Goal: Information Seeking & Learning: Find specific page/section

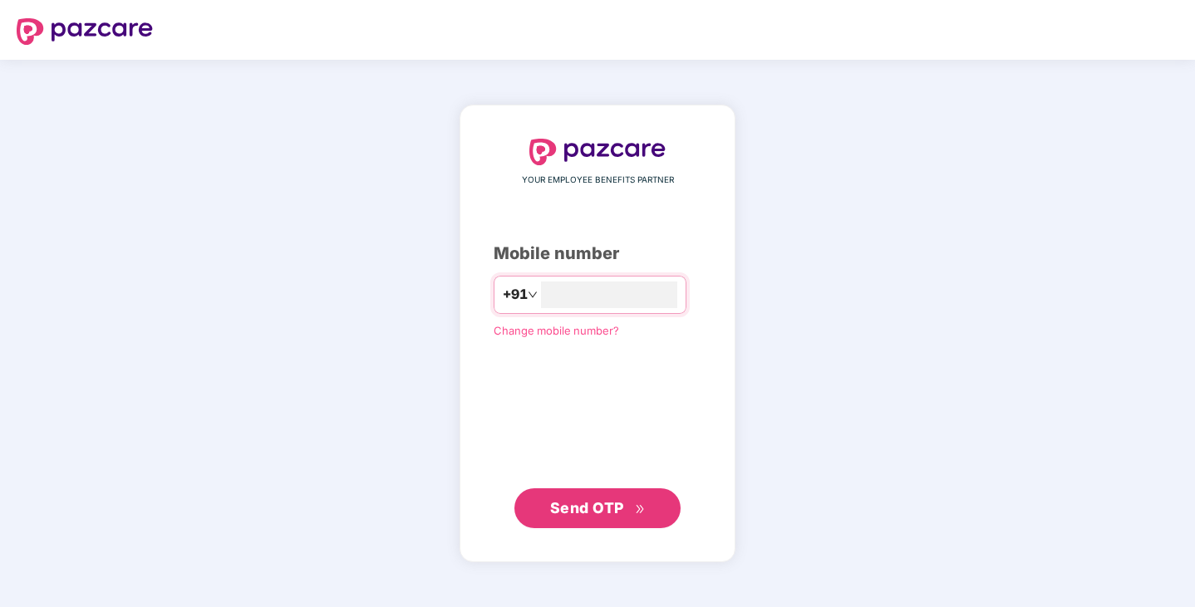
type input "**********"
click at [583, 517] on span "Send OTP" at bounding box center [598, 508] width 96 height 23
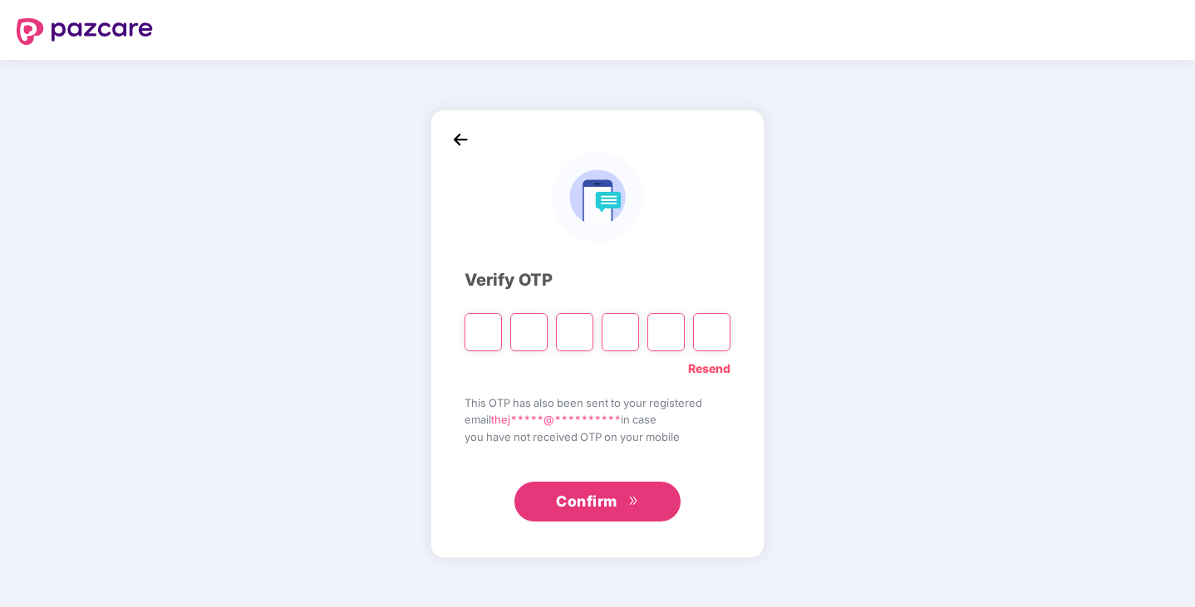
type input "*"
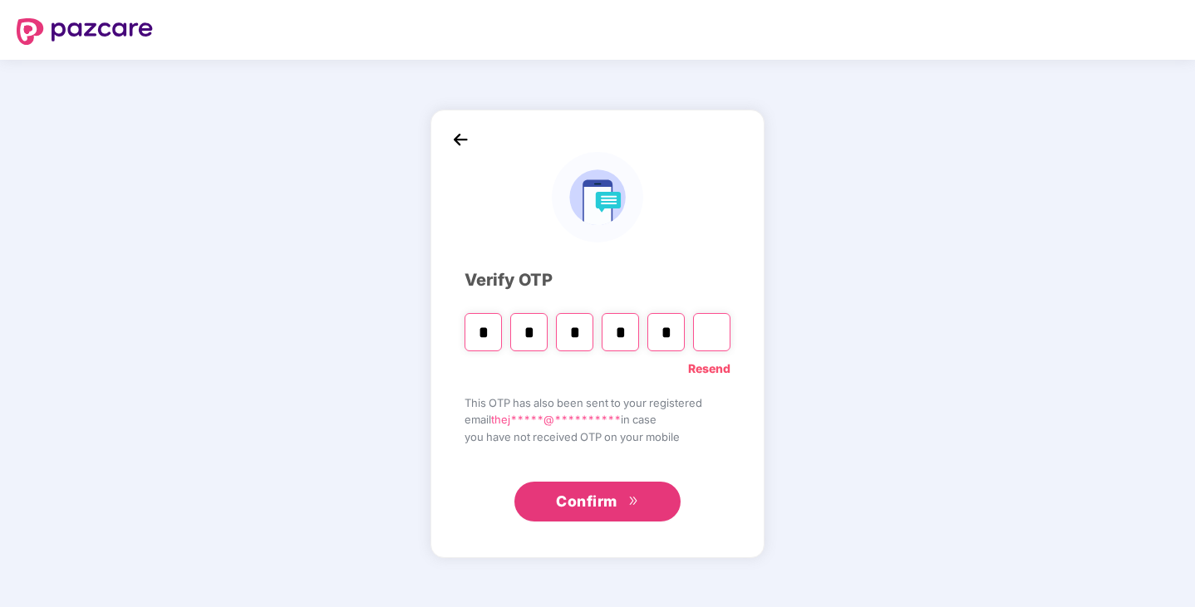
type input "*"
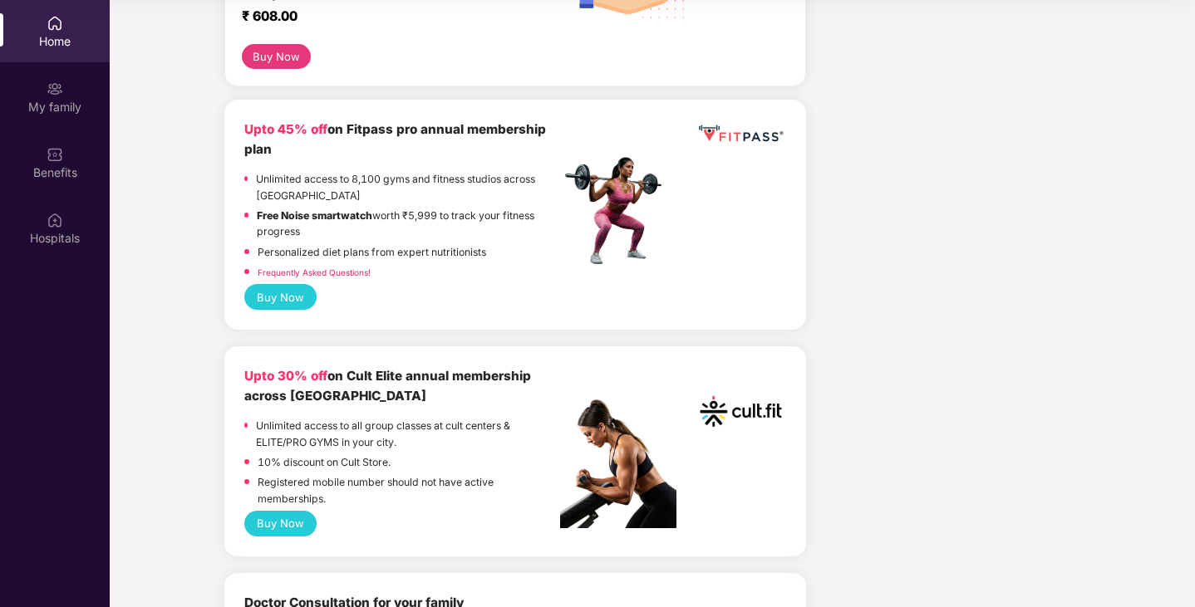
scroll to position [415, 0]
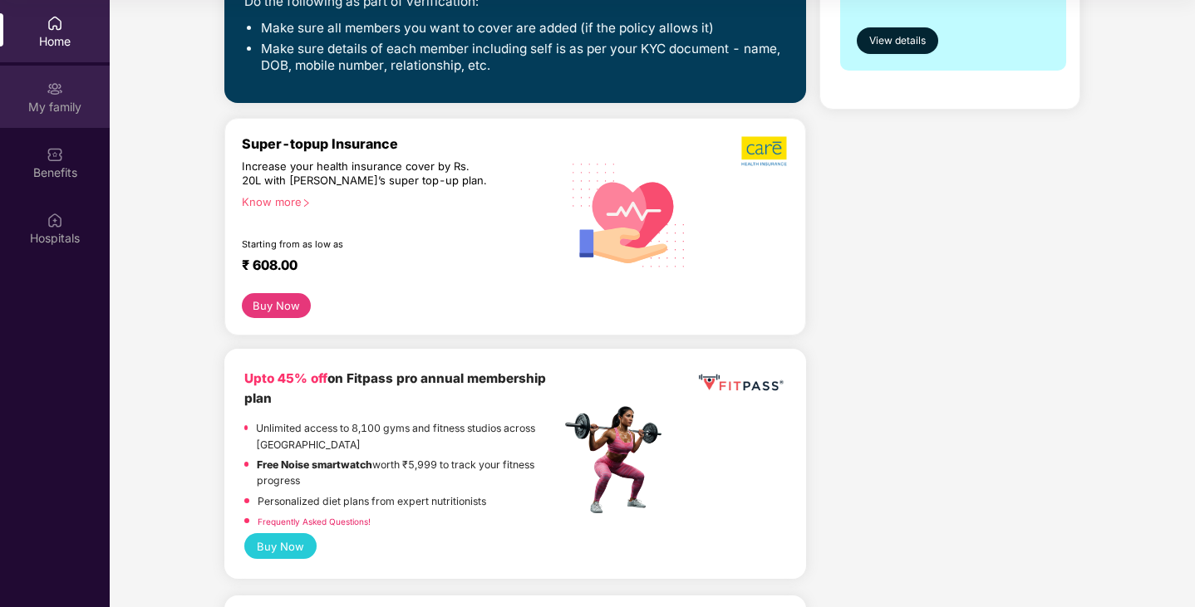
click at [37, 102] on div "My family" at bounding box center [55, 107] width 110 height 17
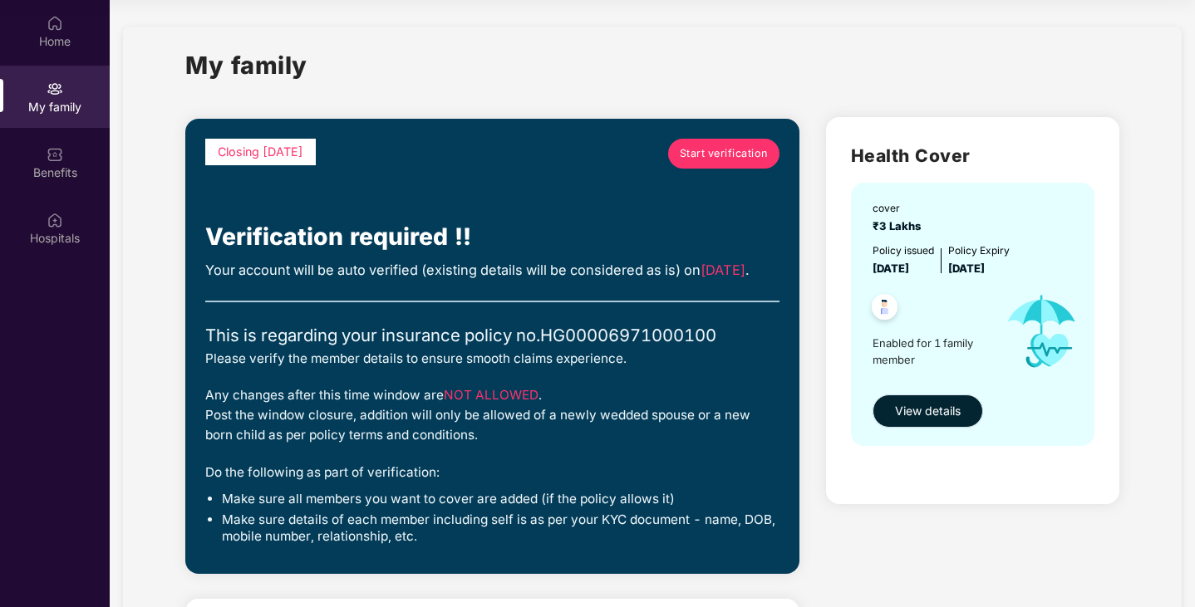
click at [922, 412] on span "View details" at bounding box center [928, 411] width 66 height 18
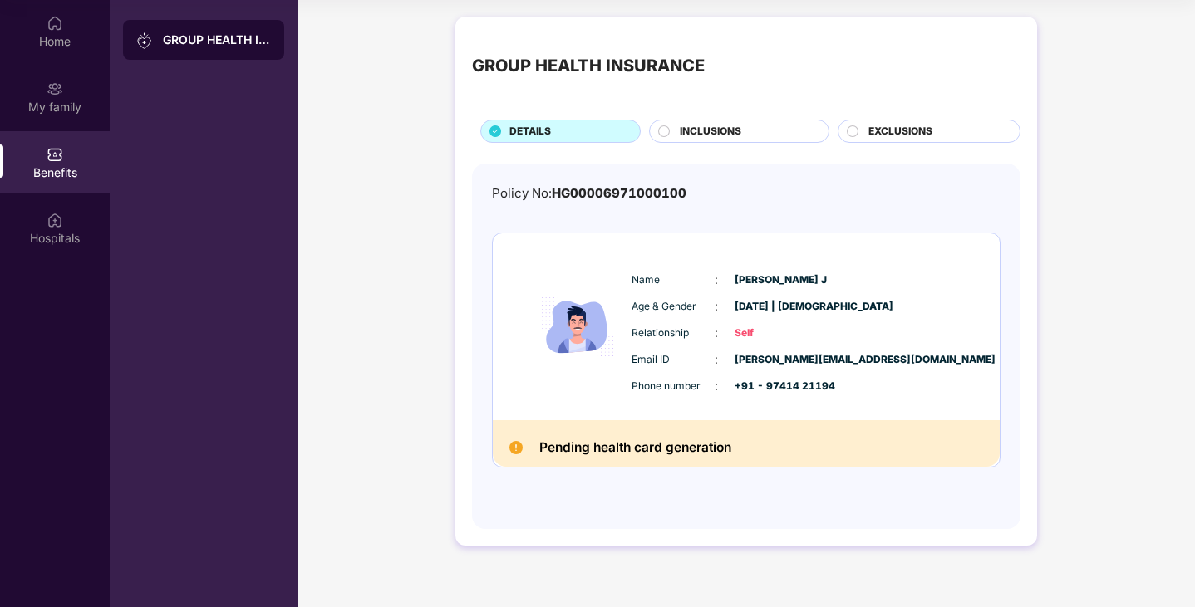
click at [708, 131] on span "INCLUSIONS" at bounding box center [710, 132] width 61 height 16
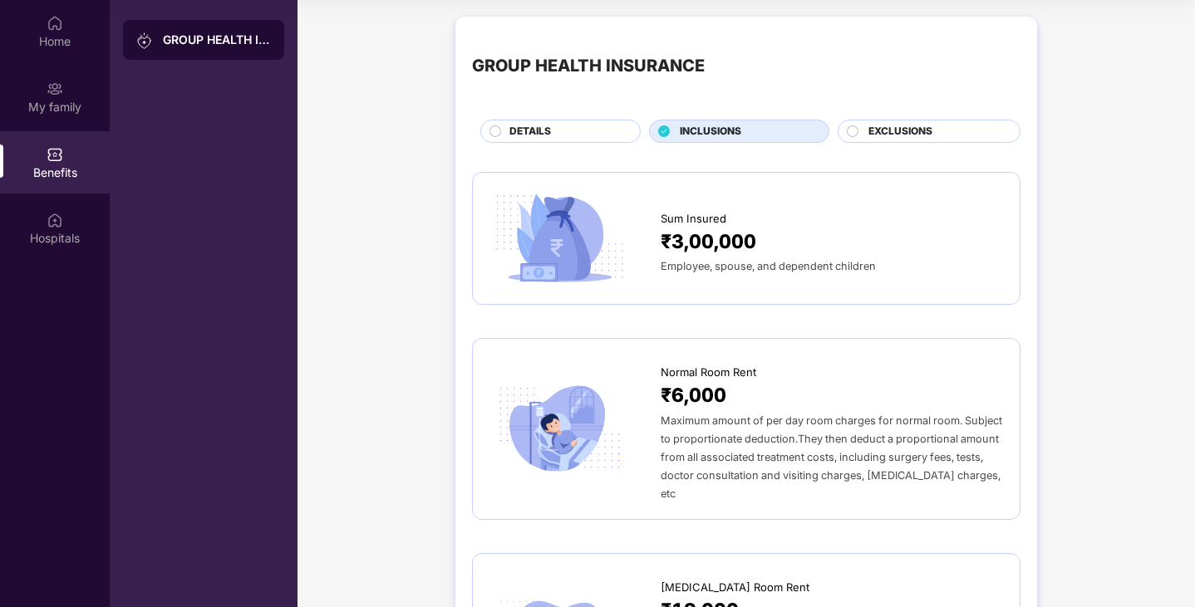
click at [912, 132] on span "EXCLUSIONS" at bounding box center [900, 132] width 64 height 16
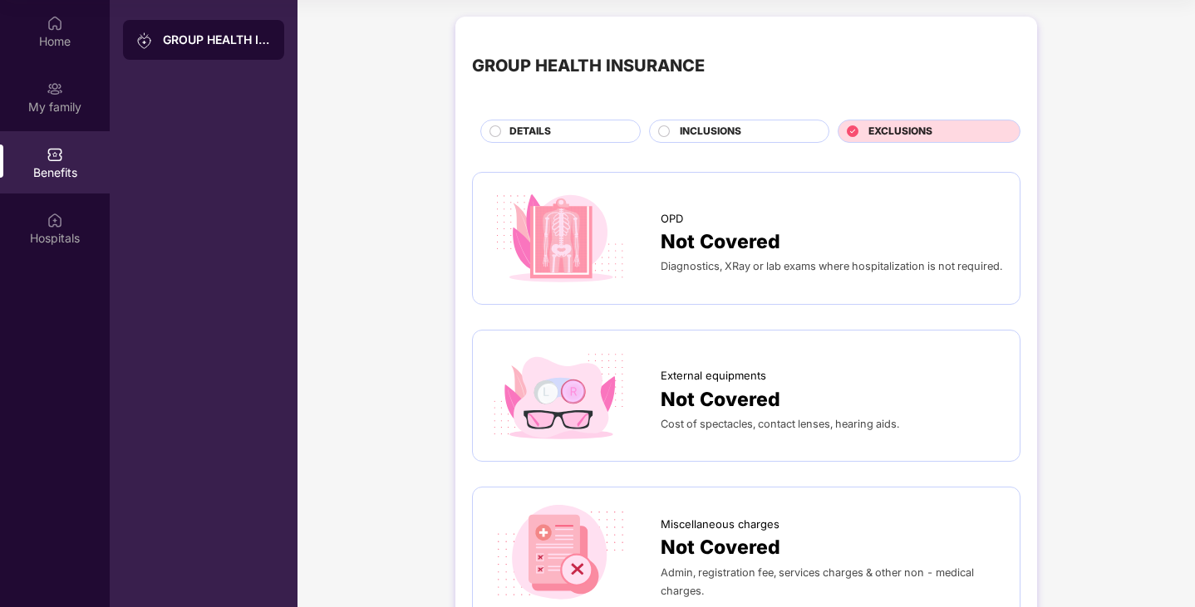
click at [743, 125] on div "INCLUSIONS" at bounding box center [745, 133] width 149 height 18
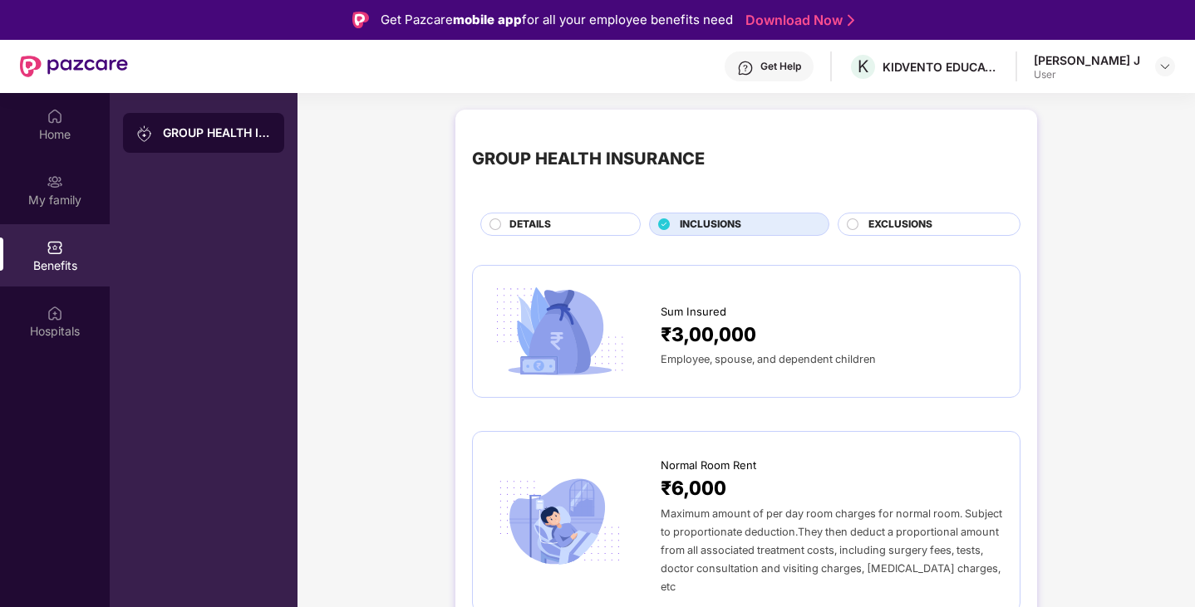
click at [509, 222] on span "DETAILS" at bounding box center [530, 225] width 42 height 16
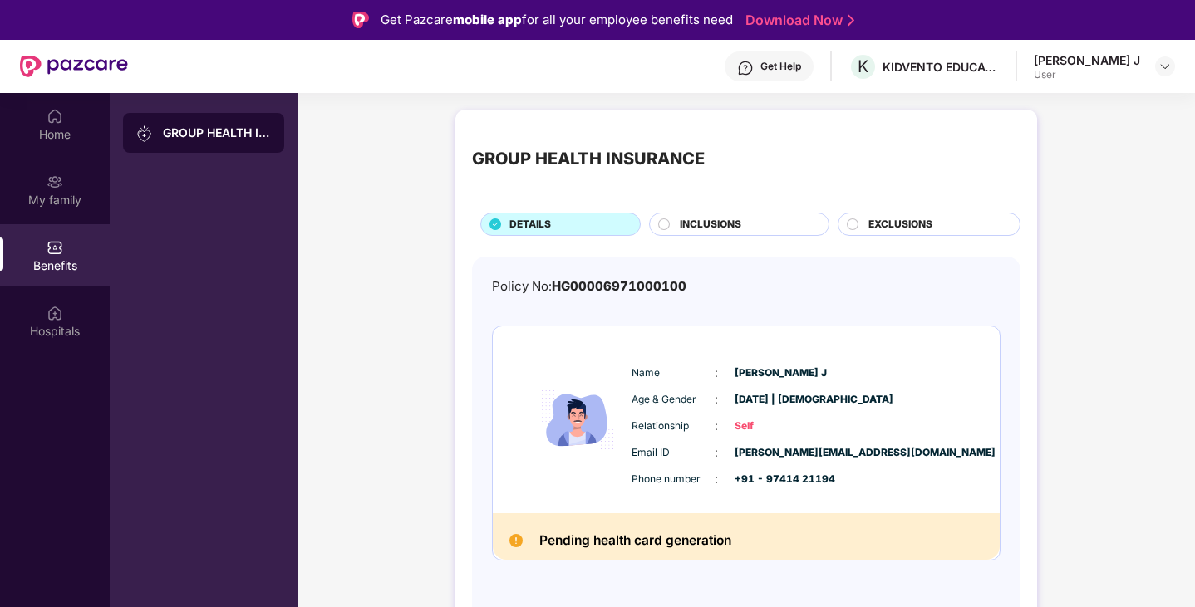
scroll to position [93, 0]
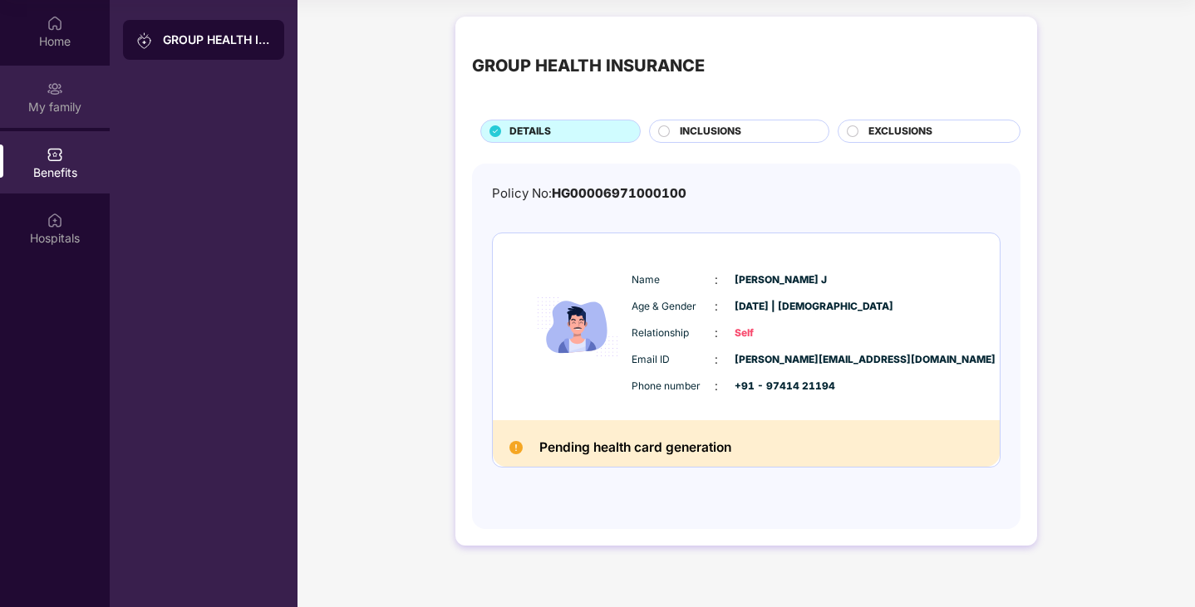
click at [49, 101] on div "My family" at bounding box center [55, 107] width 110 height 17
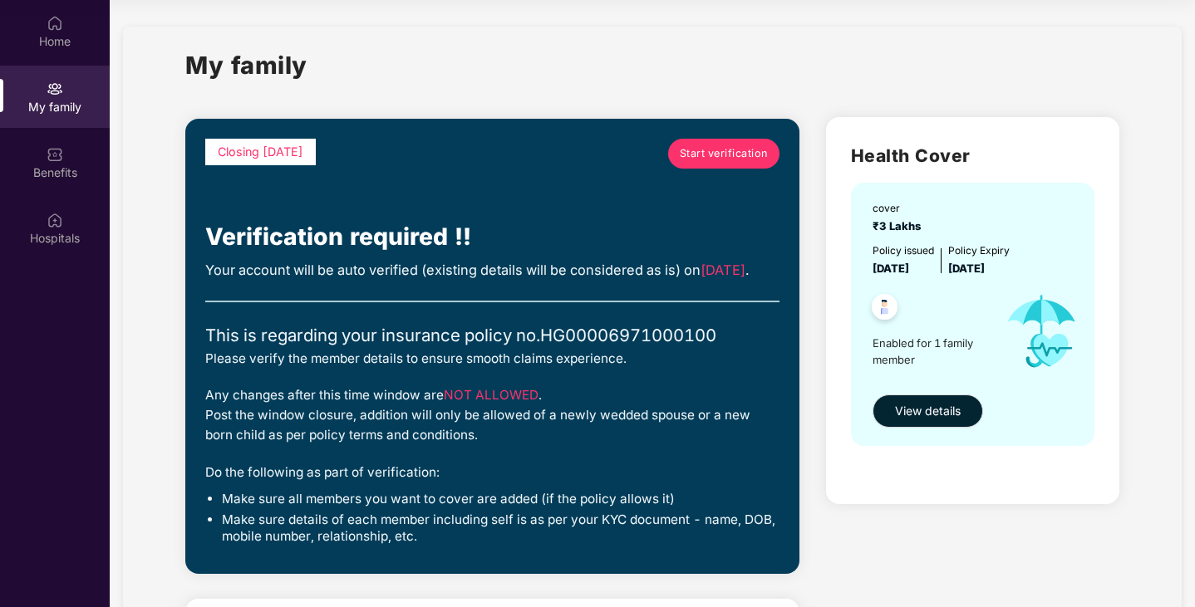
click at [748, 156] on span "Start verification" at bounding box center [724, 153] width 88 height 17
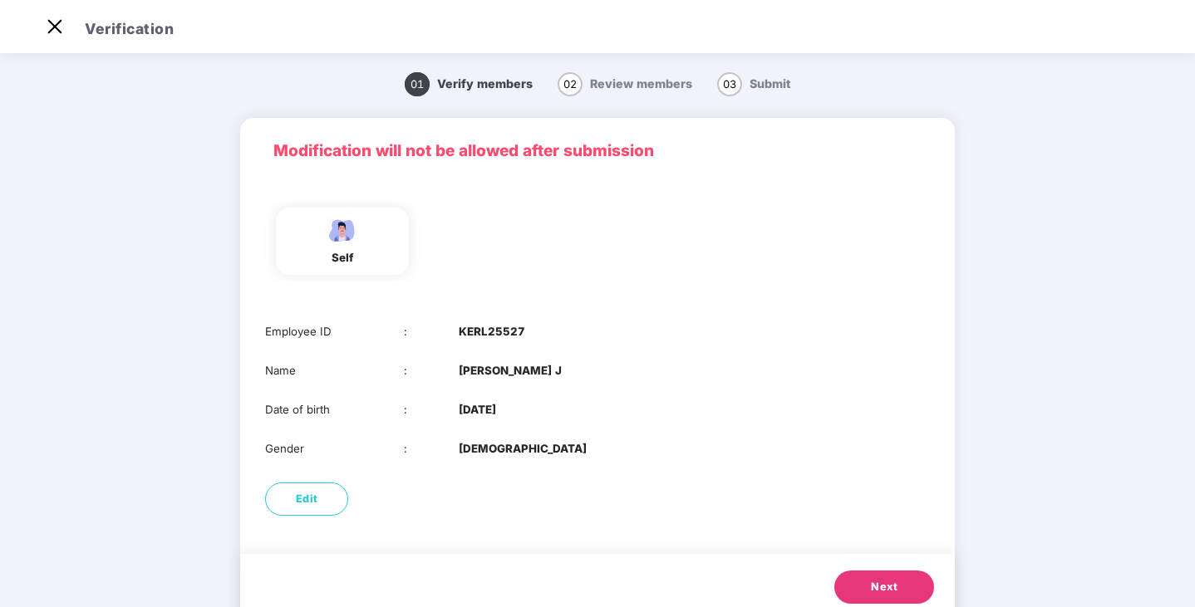
scroll to position [52, 0]
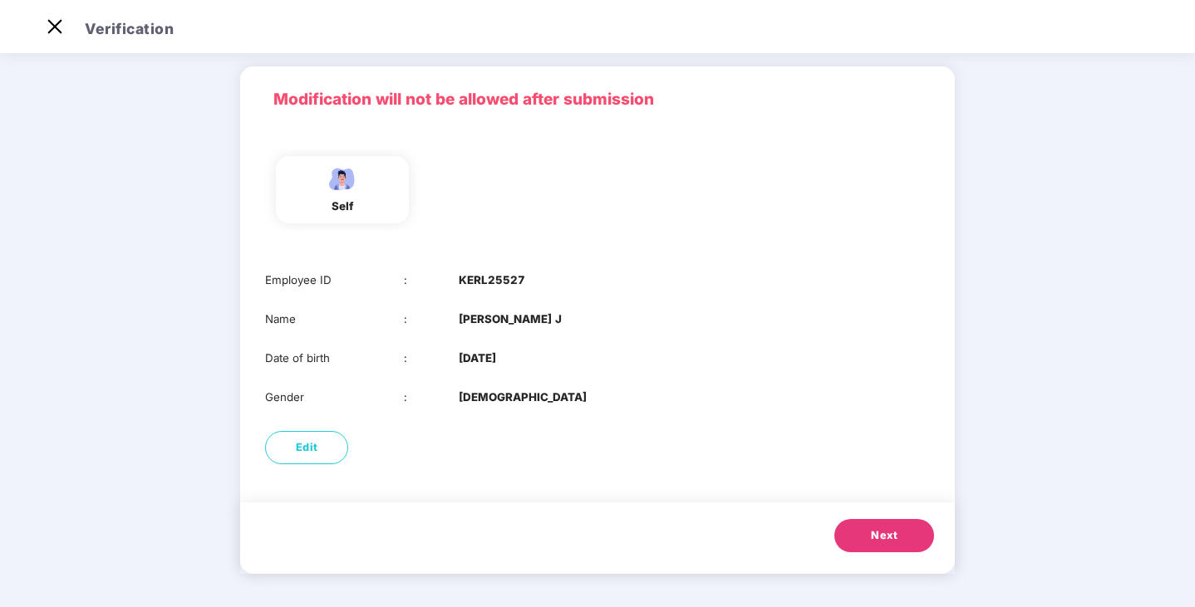
click at [865, 542] on button "Next" at bounding box center [884, 535] width 100 height 33
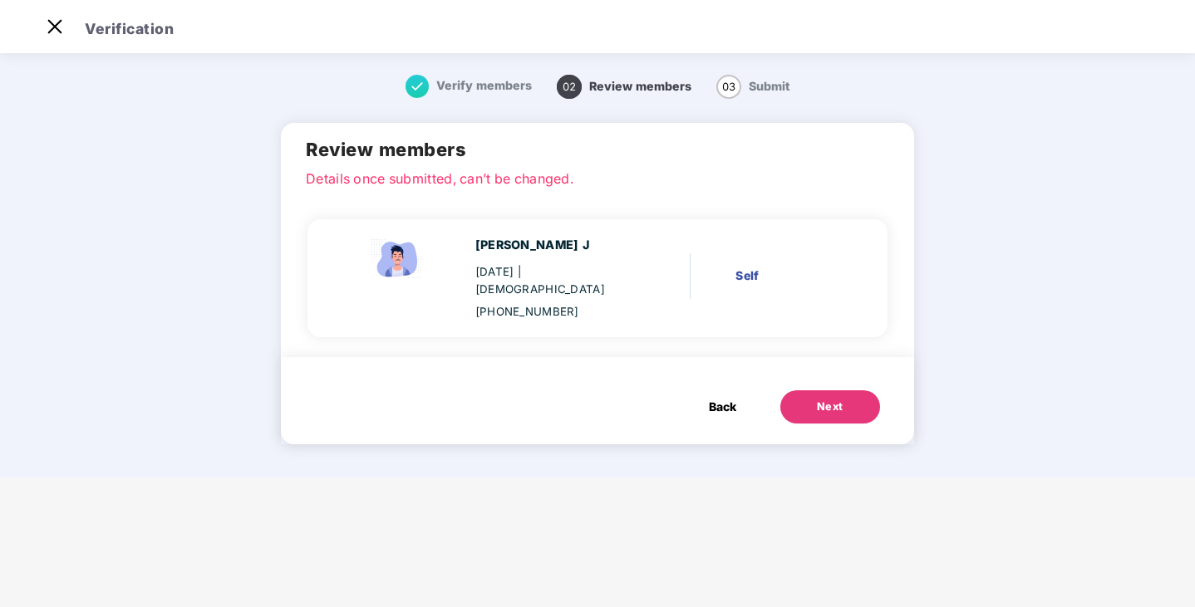
click at [827, 399] on div "Next" at bounding box center [830, 407] width 27 height 17
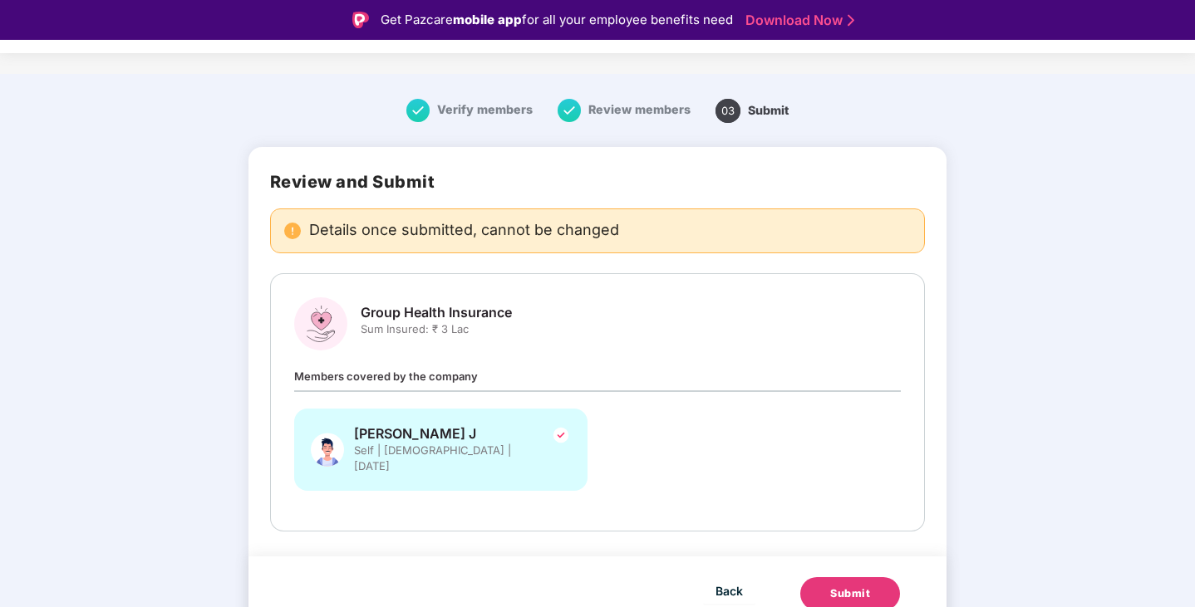
scroll to position [40, 0]
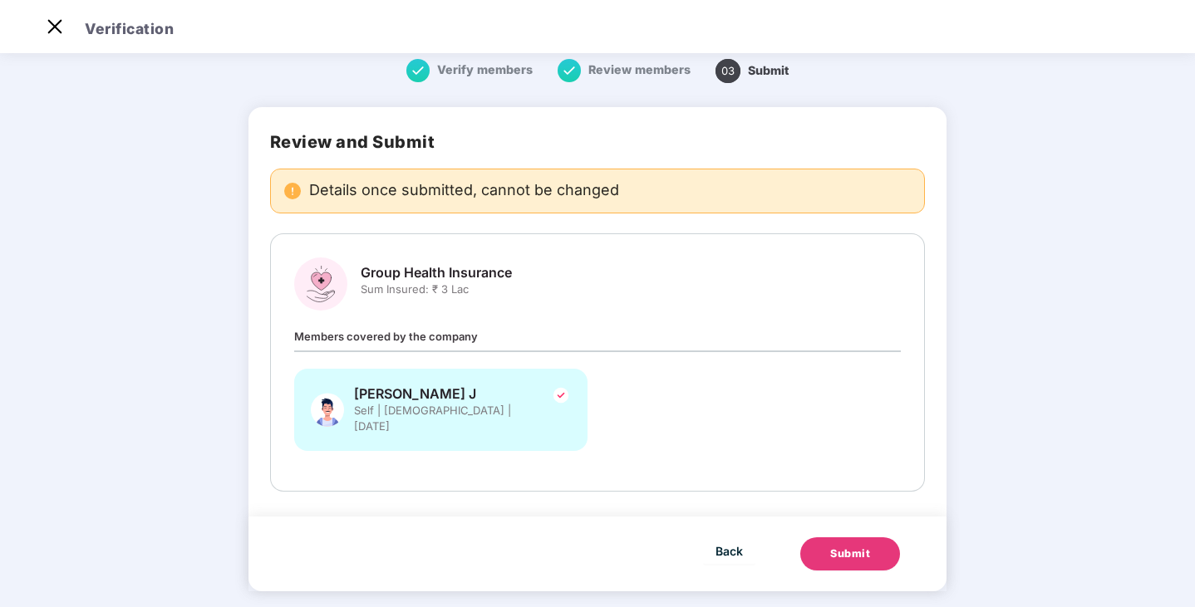
click at [857, 546] on div "Submit" at bounding box center [850, 554] width 40 height 17
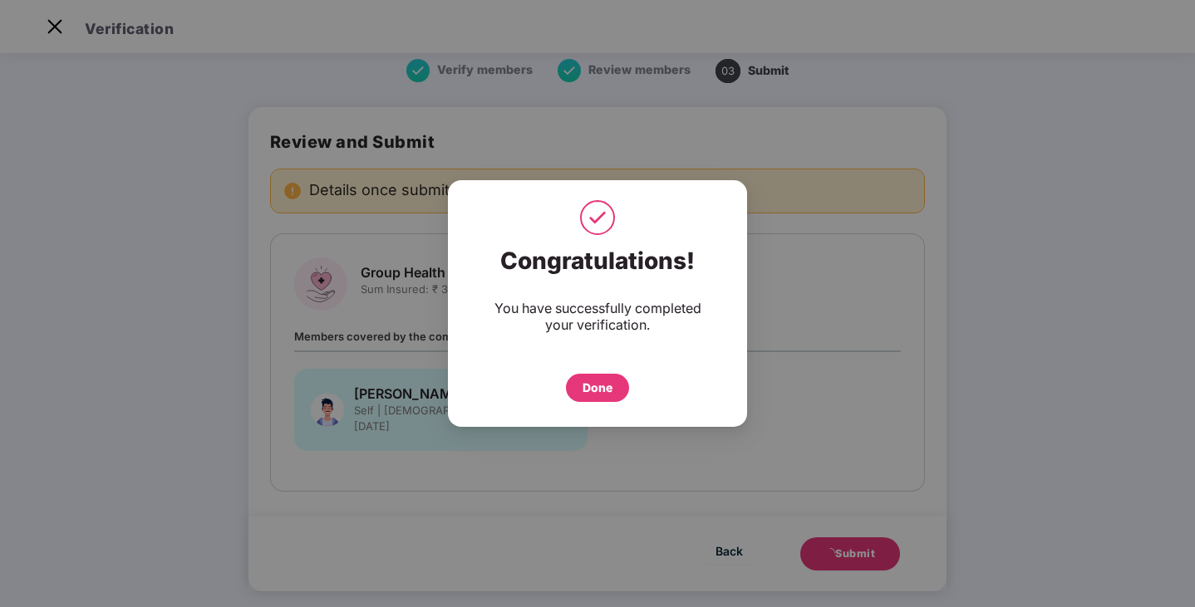
click at [602, 383] on div "Done" at bounding box center [597, 388] width 30 height 18
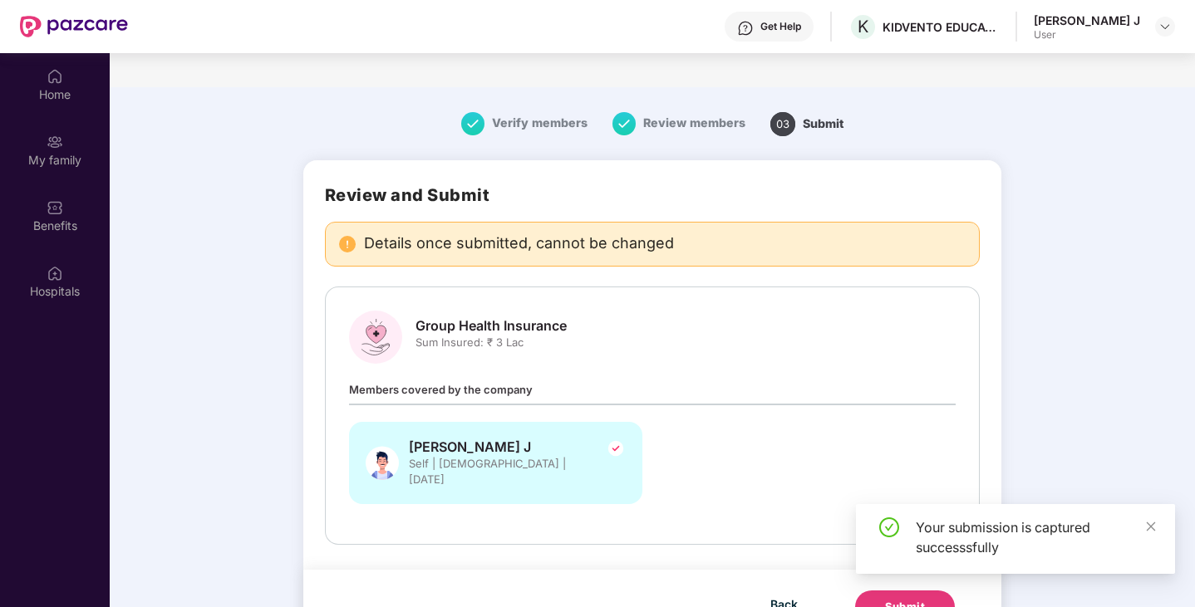
scroll to position [93, 0]
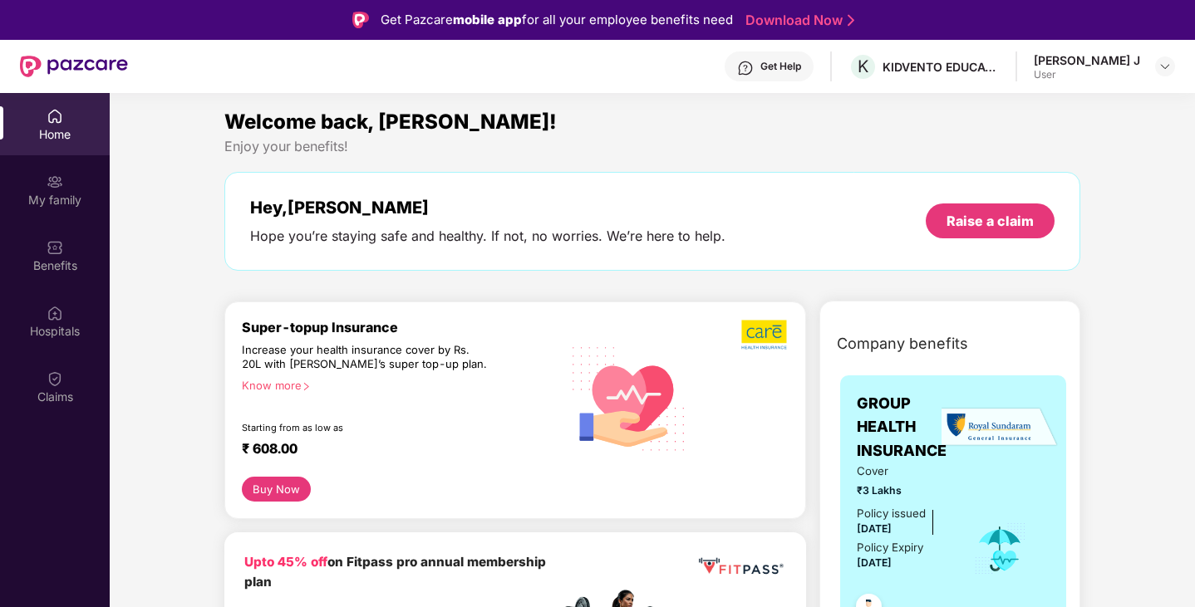
click at [68, 328] on div "Hospitals" at bounding box center [55, 331] width 110 height 17
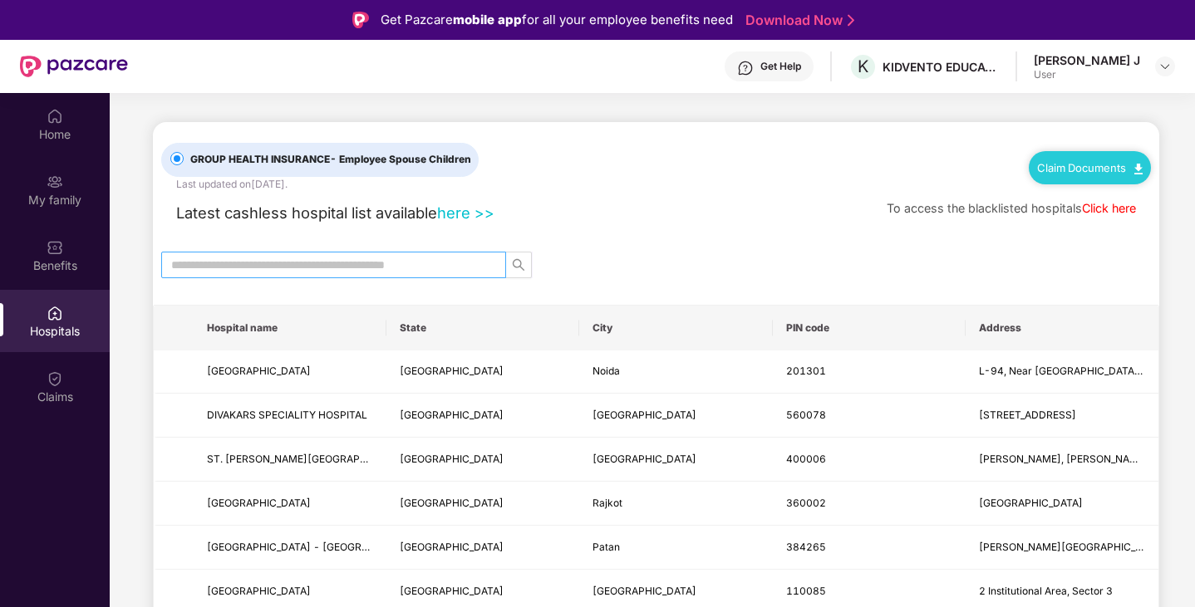
click at [484, 263] on span at bounding box center [333, 265] width 345 height 27
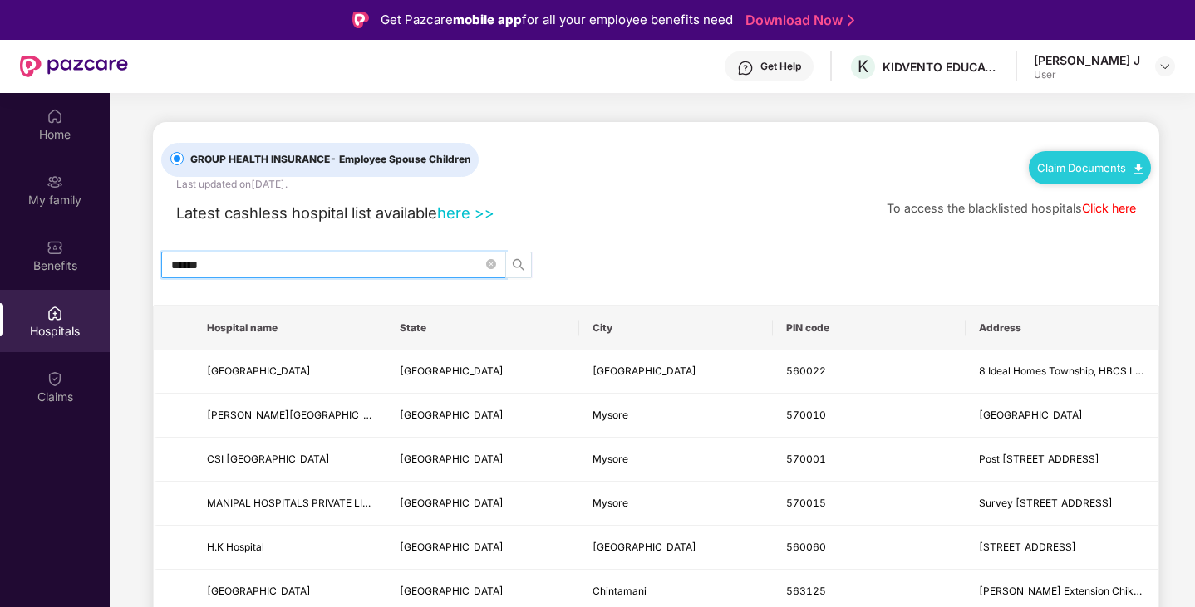
click at [517, 268] on icon "search" at bounding box center [518, 264] width 13 height 13
click at [519, 258] on icon "search" at bounding box center [518, 264] width 13 height 13
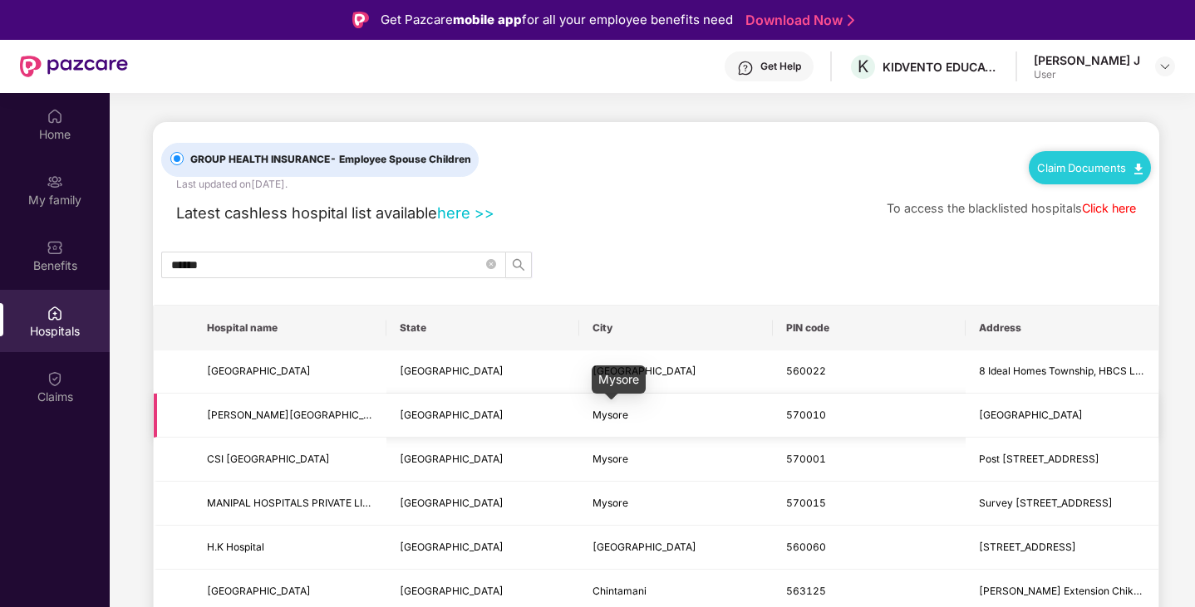
click at [624, 415] on span "Mysore" at bounding box center [610, 415] width 36 height 12
click at [258, 263] on input "******" at bounding box center [327, 265] width 312 height 18
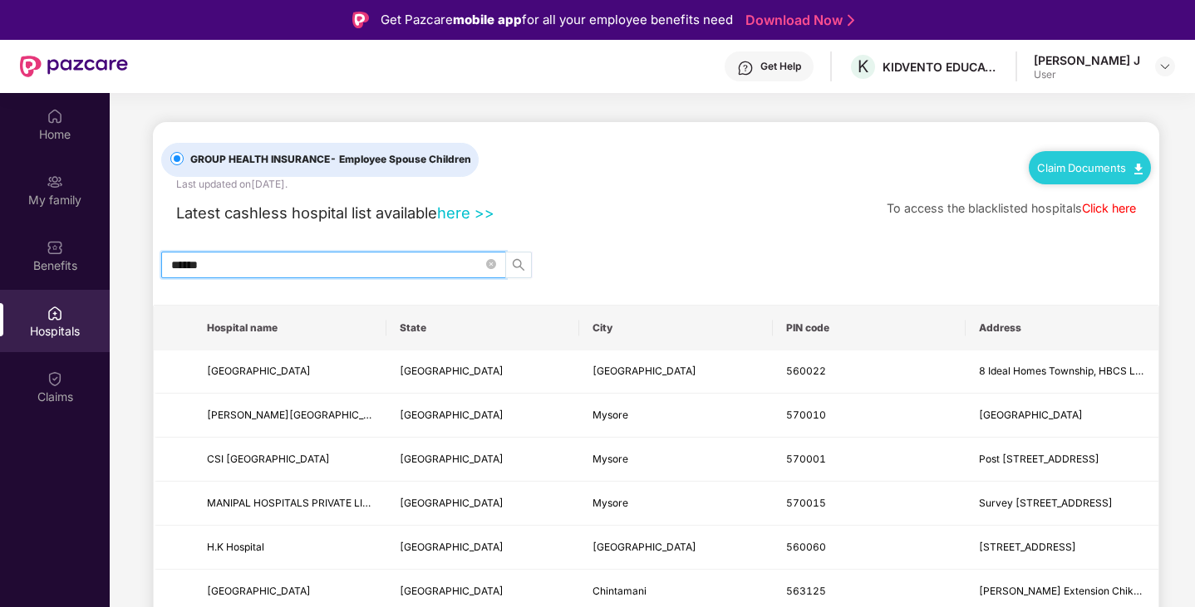
click at [524, 264] on icon "search" at bounding box center [518, 264] width 13 height 13
click at [524, 263] on icon "search" at bounding box center [518, 264] width 13 height 13
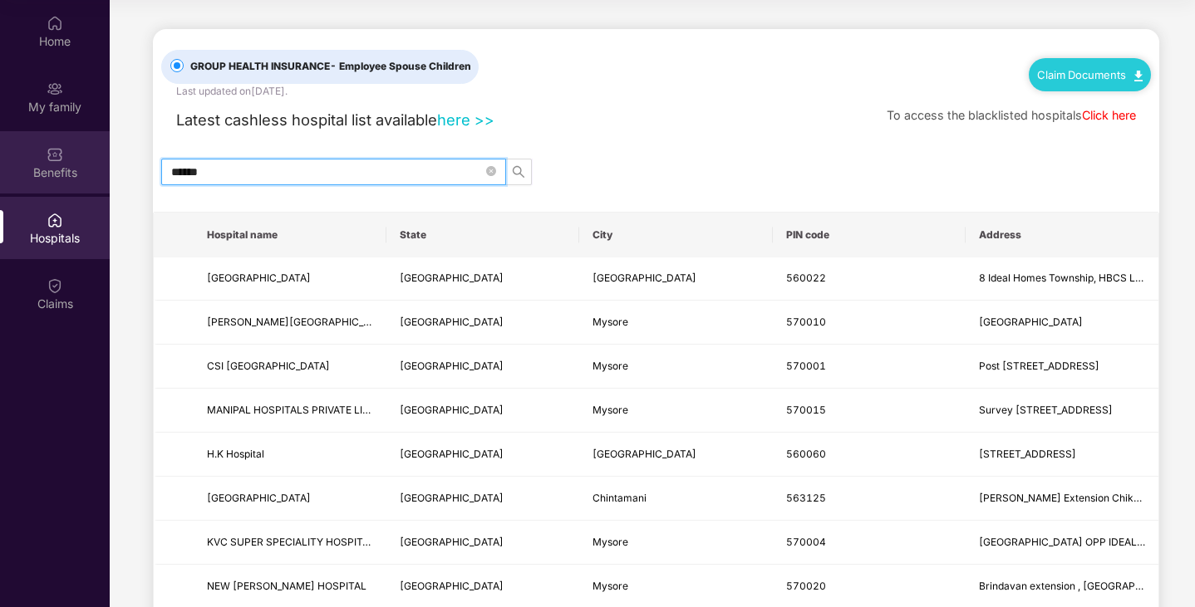
drag, startPoint x: 218, startPoint y: 167, endPoint x: 58, endPoint y: 176, distance: 159.8
click at [58, 176] on div "Home My family Benefits Hospitals Claims GROUP HEALTH INSURANCE - Employee Spou…" at bounding box center [597, 303] width 1195 height 607
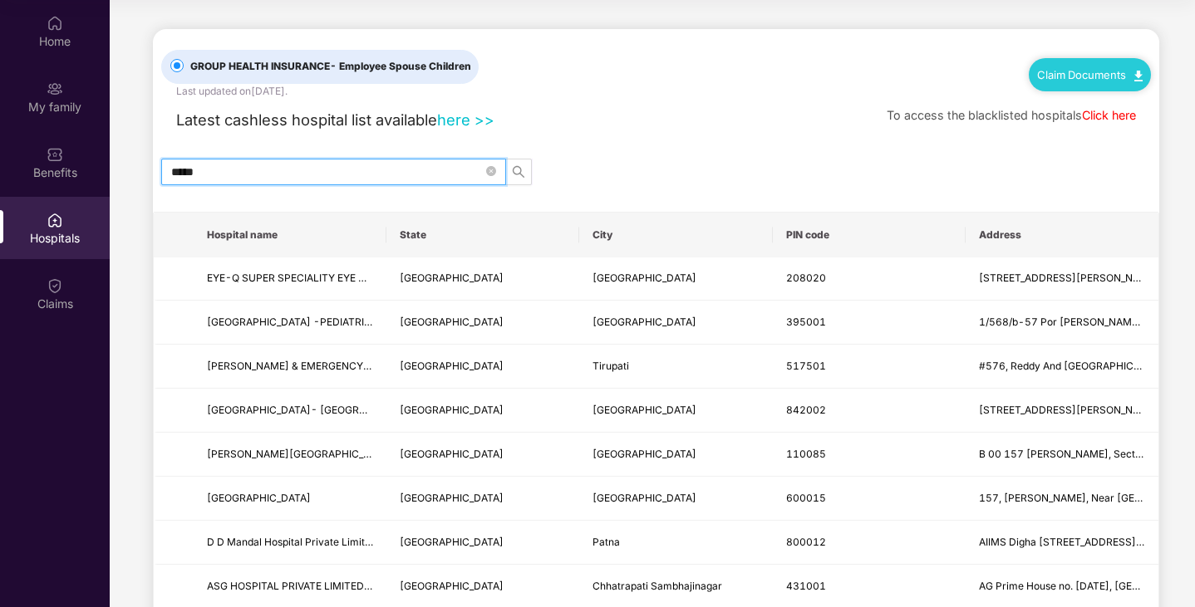
type input "******"
